Goal: Task Accomplishment & Management: Manage account settings

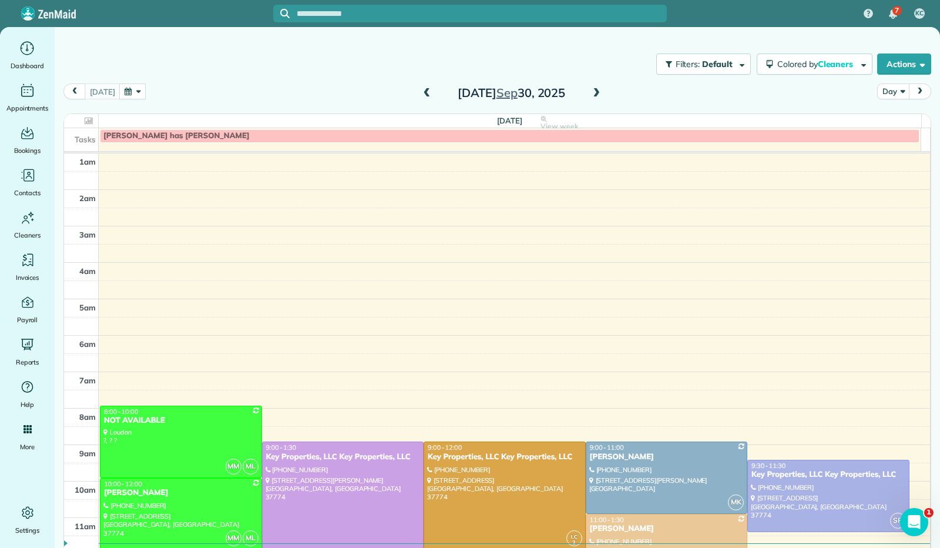
scroll to position [213, 0]
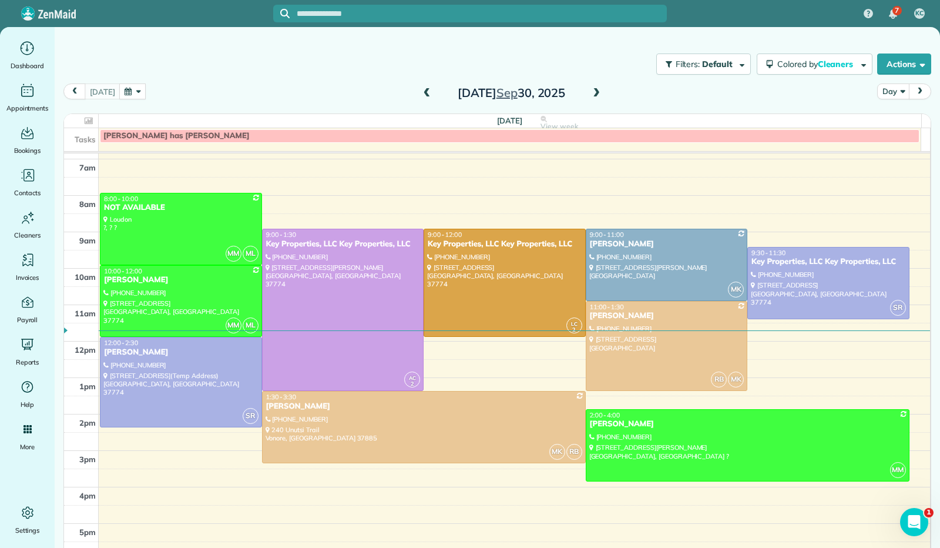
click at [590, 95] on span at bounding box center [596, 93] width 13 height 11
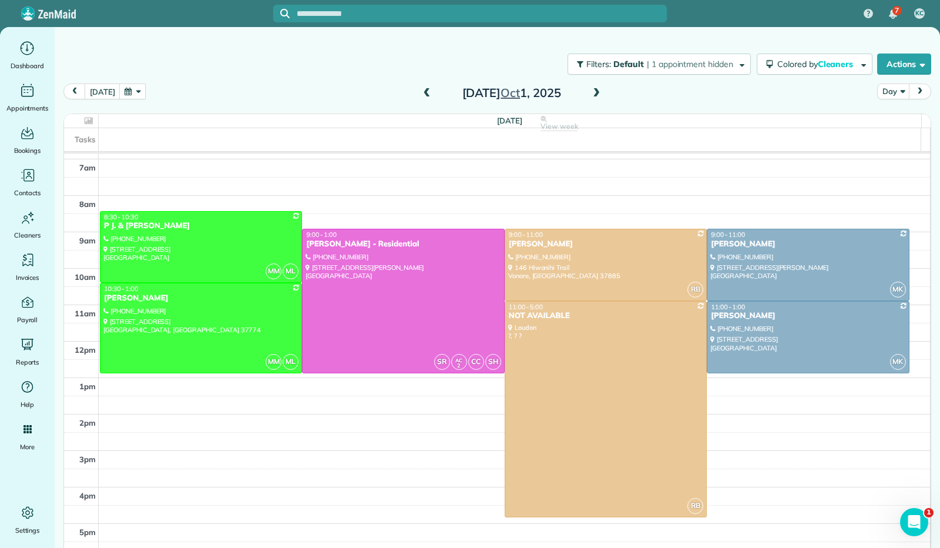
click at [590, 95] on span at bounding box center [596, 93] width 13 height 11
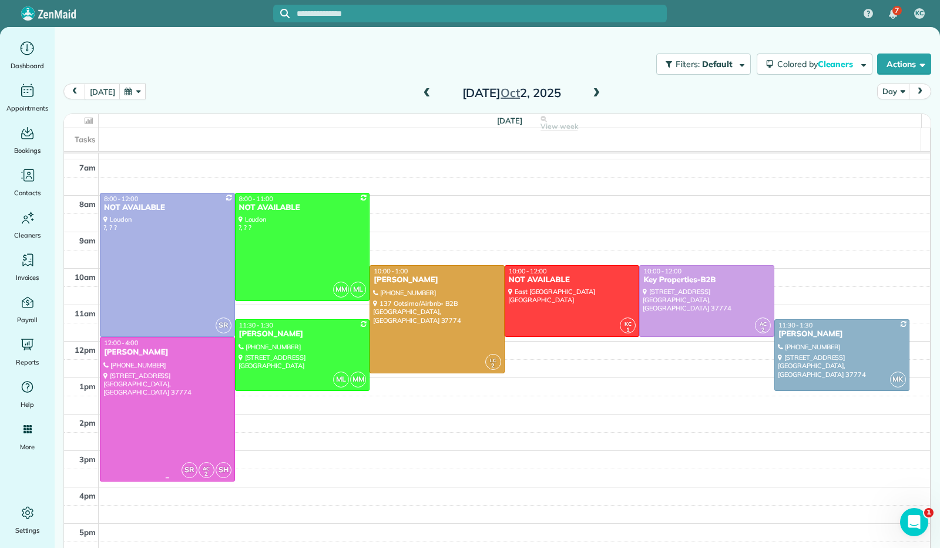
click at [194, 417] on div at bounding box center [168, 408] width 134 height 143
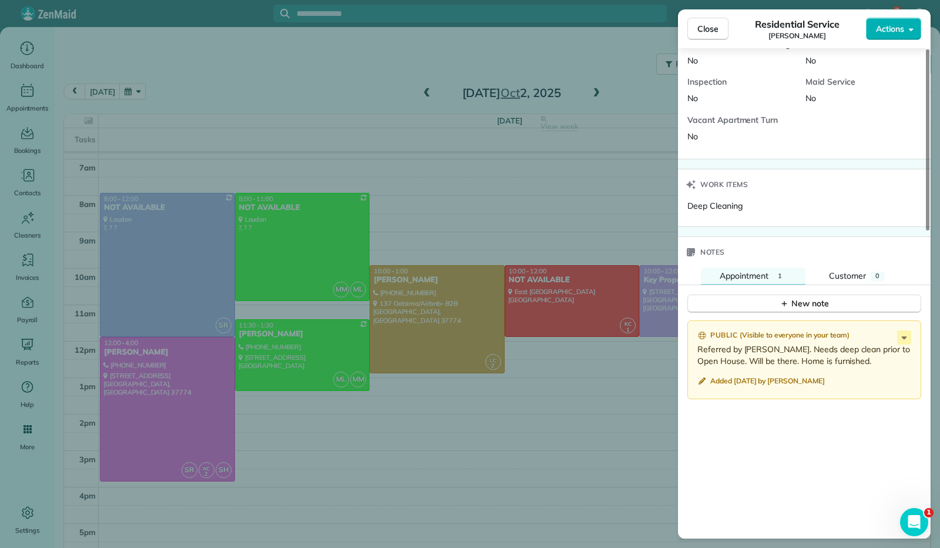
scroll to position [832, 0]
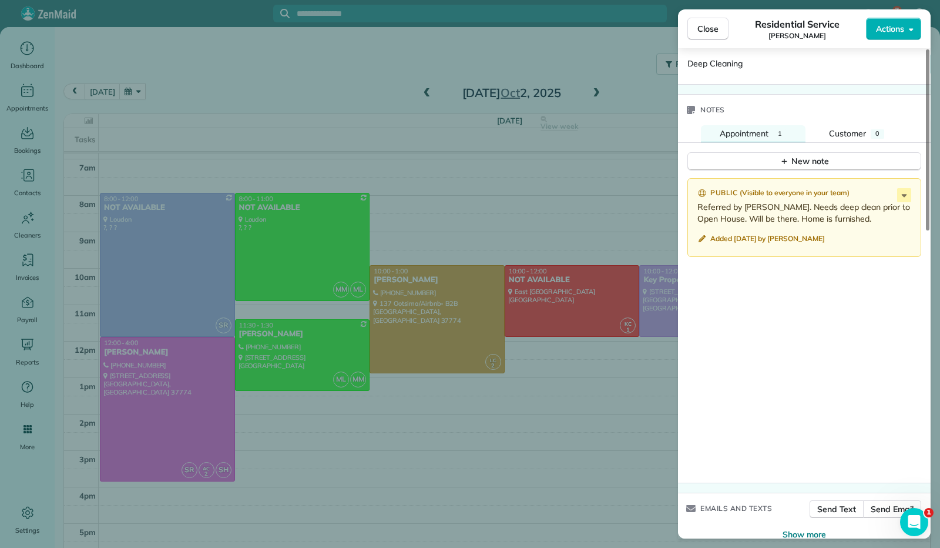
click at [712, 31] on span "Close" at bounding box center [708, 29] width 21 height 12
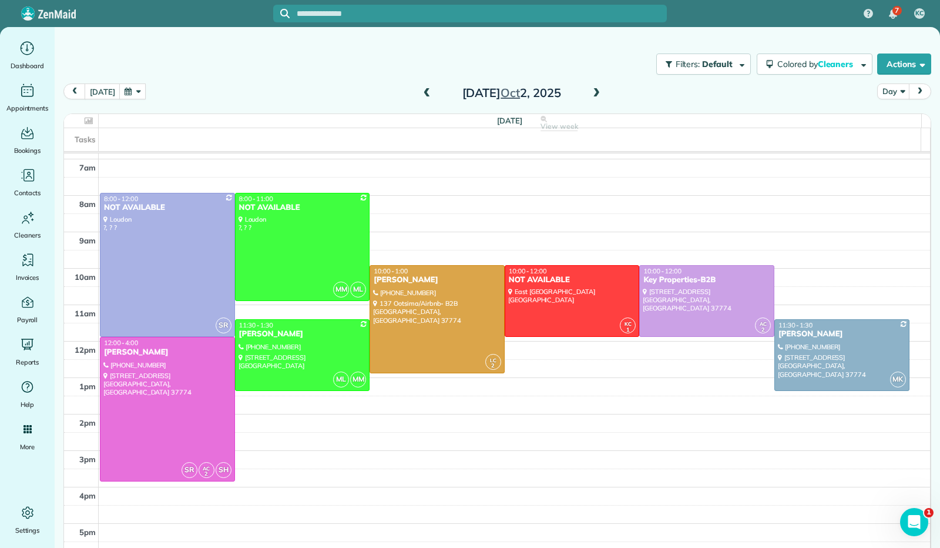
click at [590, 96] on span at bounding box center [596, 93] width 13 height 11
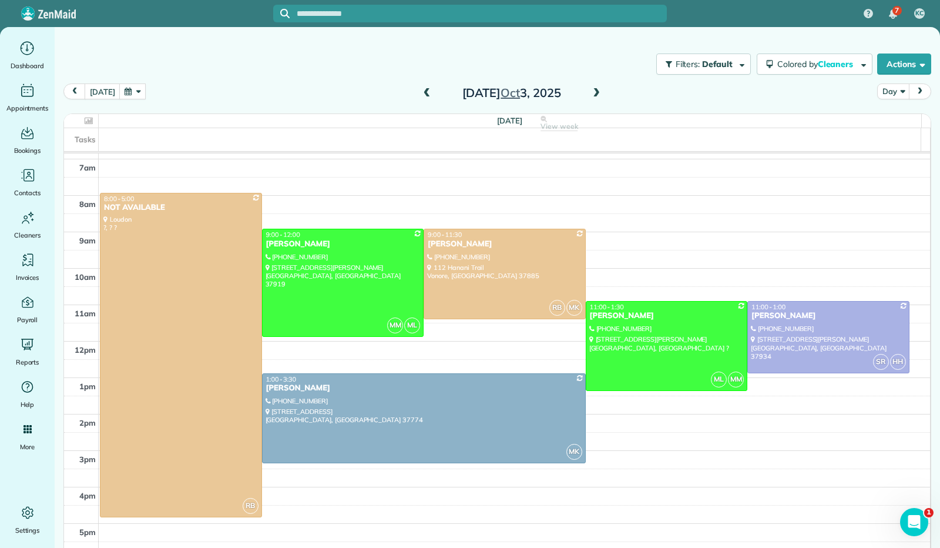
click at [592, 96] on span at bounding box center [596, 93] width 13 height 11
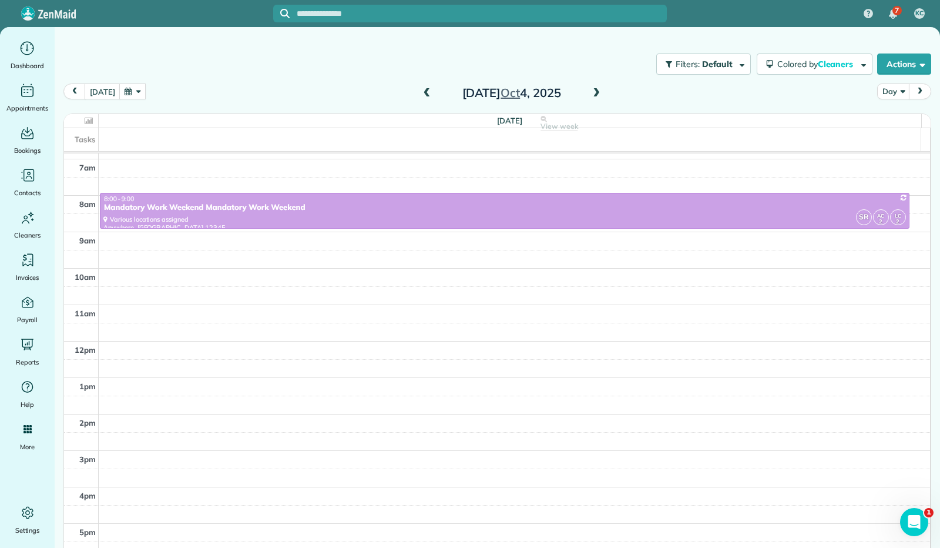
click at [590, 92] on span at bounding box center [596, 93] width 13 height 11
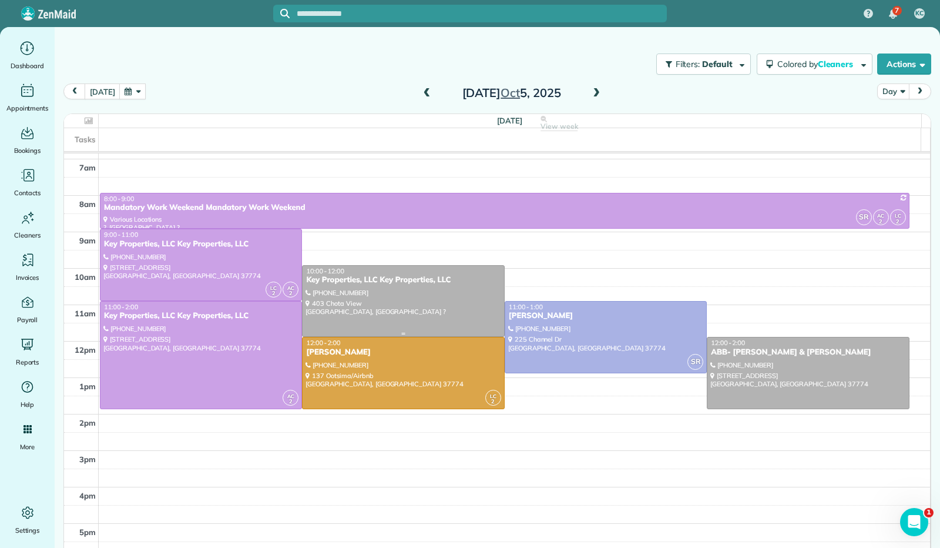
click at [420, 308] on div at bounding box center [403, 301] width 201 height 71
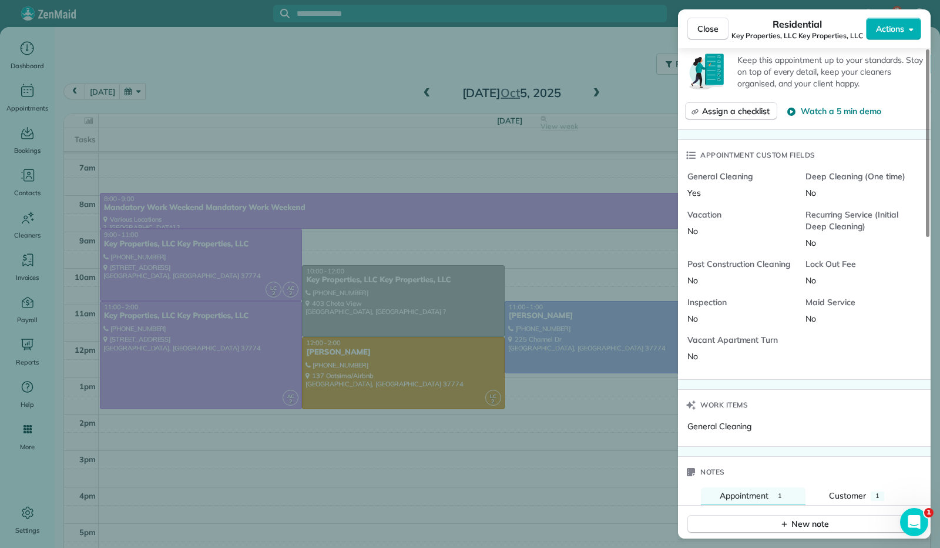
scroll to position [647, 0]
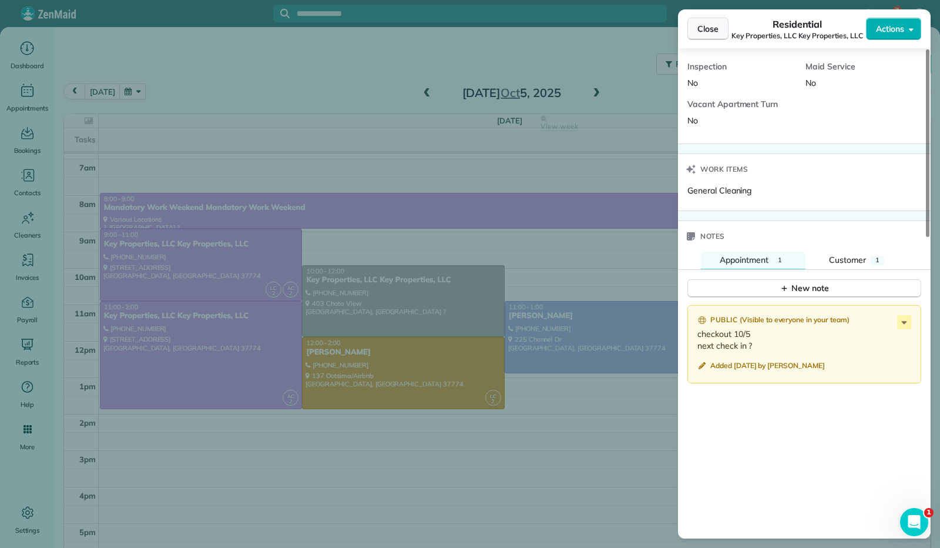
click at [718, 28] on span "Close" at bounding box center [708, 29] width 21 height 12
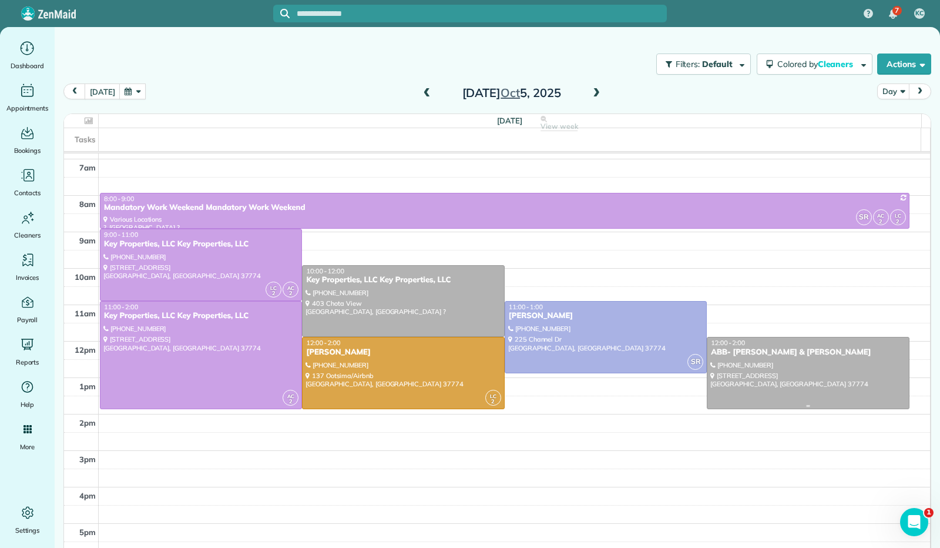
click at [728, 371] on div at bounding box center [808, 372] width 201 height 71
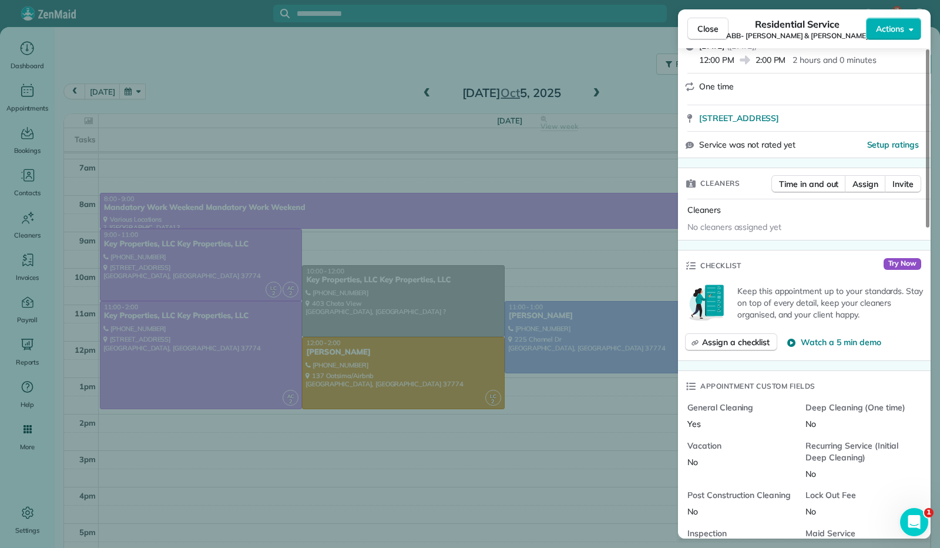
scroll to position [647, 0]
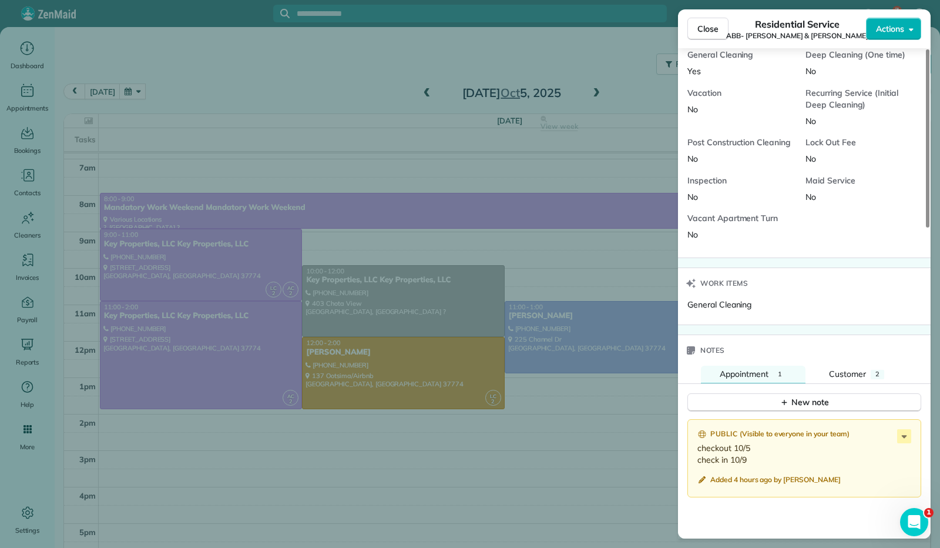
drag, startPoint x: 704, startPoint y: 35, endPoint x: 715, endPoint y: 22, distance: 17.1
click at [707, 34] on button "Close" at bounding box center [708, 29] width 41 height 22
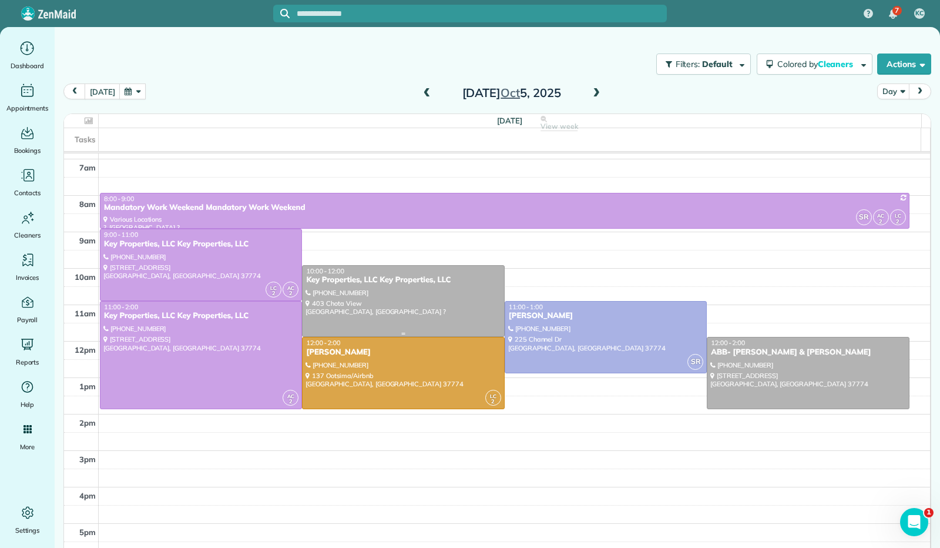
click at [424, 294] on div at bounding box center [403, 301] width 201 height 71
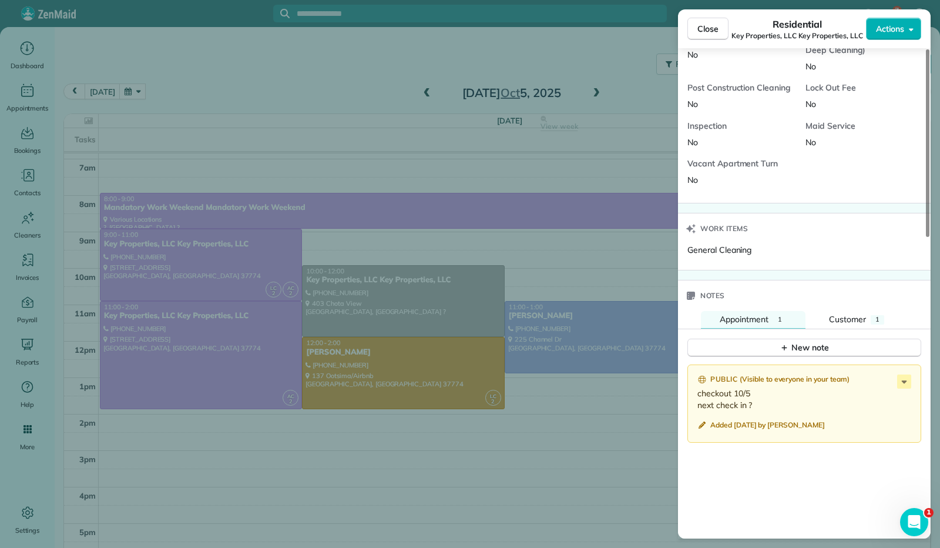
scroll to position [785, 0]
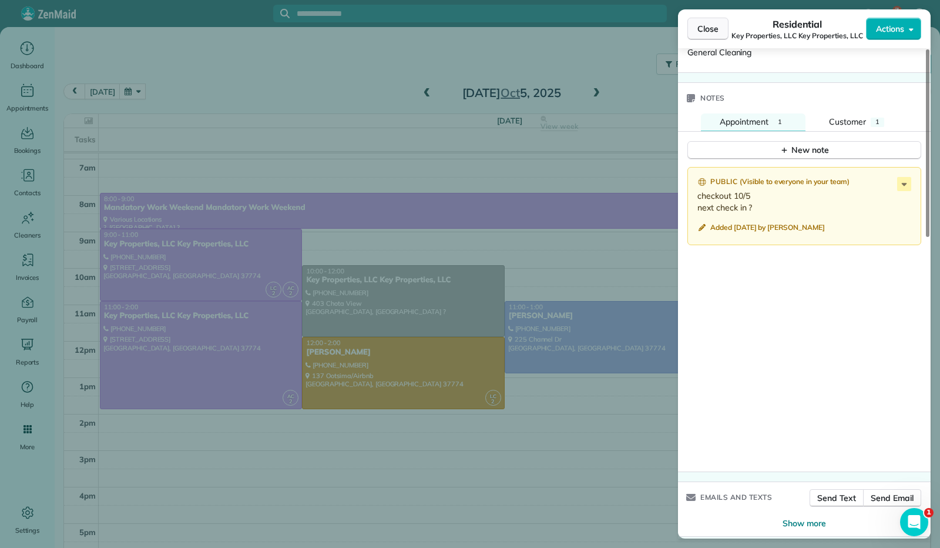
click at [709, 37] on button "Close" at bounding box center [708, 29] width 41 height 22
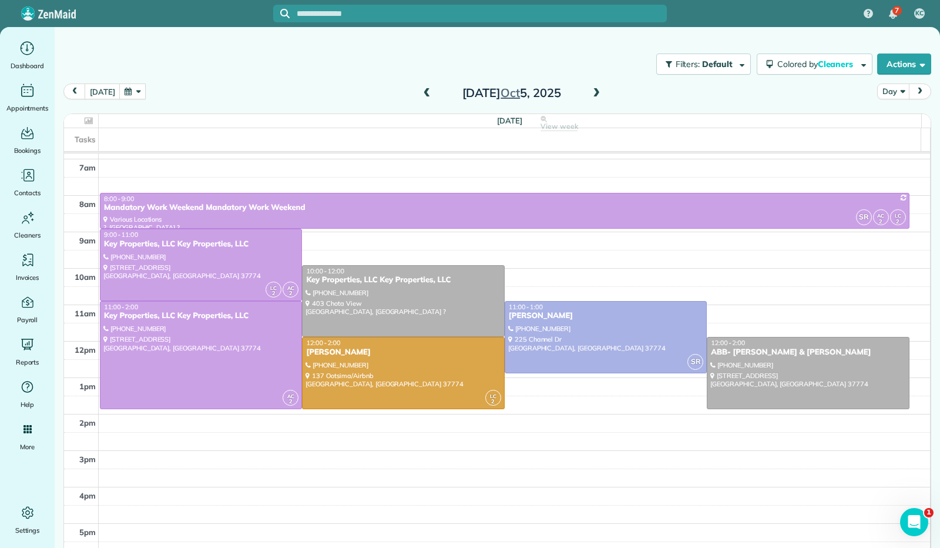
click at [590, 95] on span at bounding box center [596, 93] width 13 height 11
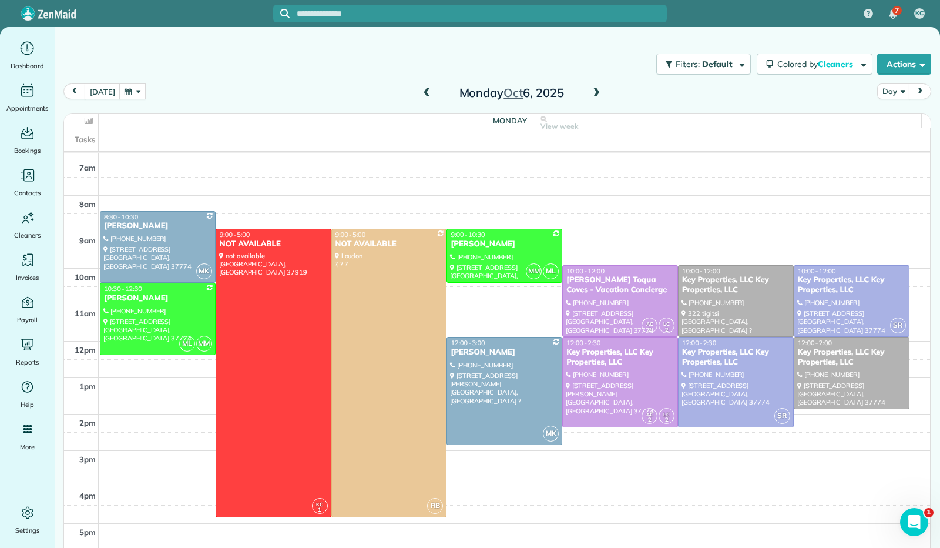
click at [590, 95] on span at bounding box center [596, 93] width 13 height 11
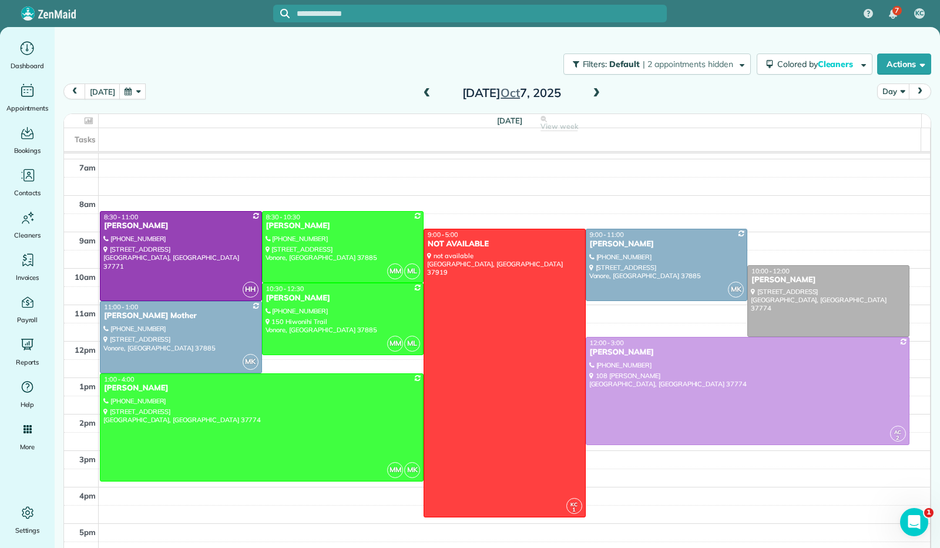
click at [590, 95] on span at bounding box center [596, 93] width 13 height 11
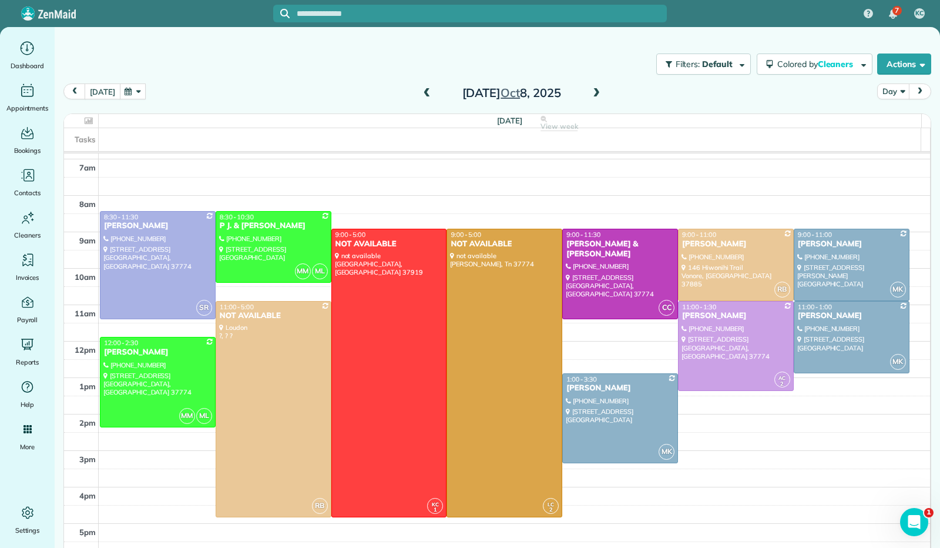
click at [98, 87] on button "[DATE]" at bounding box center [102, 91] width 35 height 16
